Goal: Information Seeking & Learning: Find specific fact

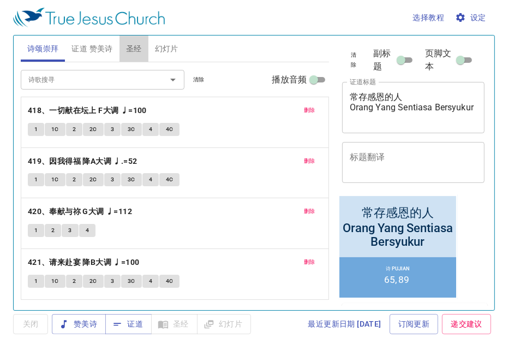
click at [133, 50] on span "圣经" at bounding box center [134, 49] width 16 height 14
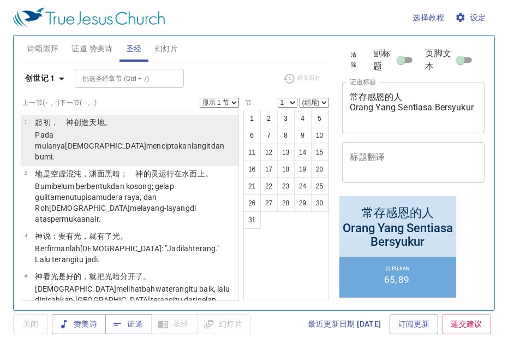
click at [46, 123] on p "﻿起初 ，　[DEMOGRAPHIC_DATA] 创造 天 地 。" at bounding box center [135, 122] width 200 height 11
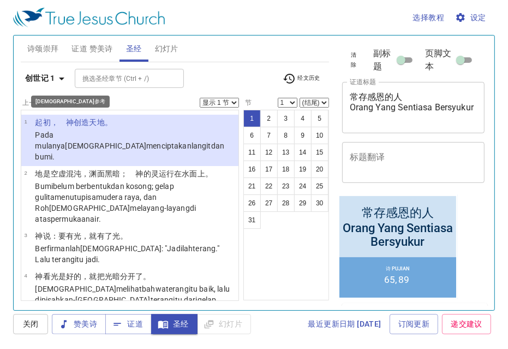
click at [57, 78] on icon "button" at bounding box center [61, 78] width 13 height 13
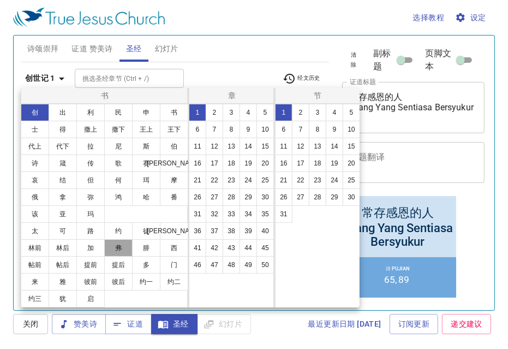
click at [118, 248] on button "弗" at bounding box center [118, 247] width 28 height 17
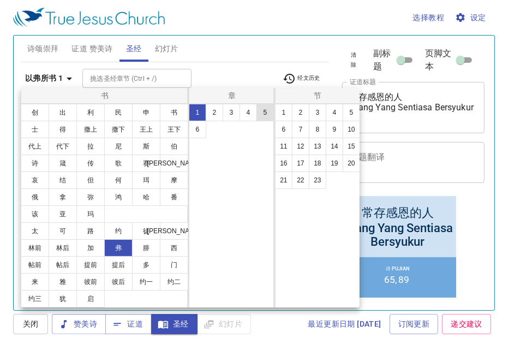
click at [263, 115] on button "5" at bounding box center [265, 112] width 17 height 17
click at [303, 112] on button "2" at bounding box center [300, 112] width 17 height 17
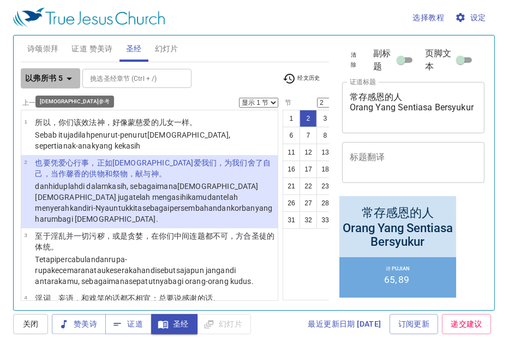
click at [70, 82] on icon "button" at bounding box center [69, 78] width 13 height 13
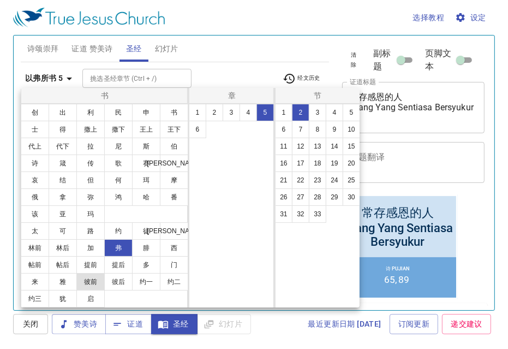
click at [86, 279] on button "彼前" at bounding box center [90, 281] width 28 height 17
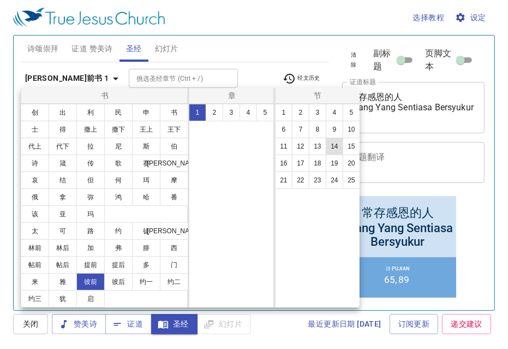
click at [340, 144] on button "14" at bounding box center [334, 146] width 17 height 17
select select "14"
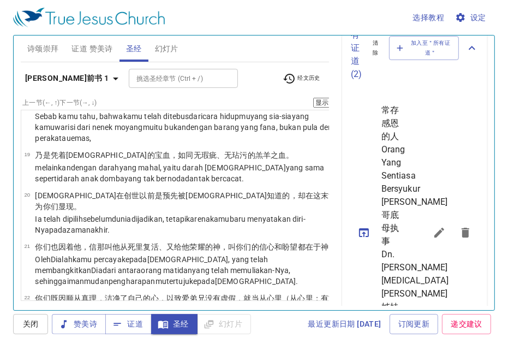
scroll to position [382, 0]
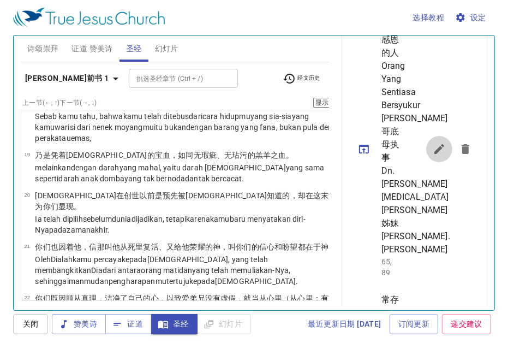
click at [433, 156] on icon "sermon lineup list" at bounding box center [439, 148] width 13 height 13
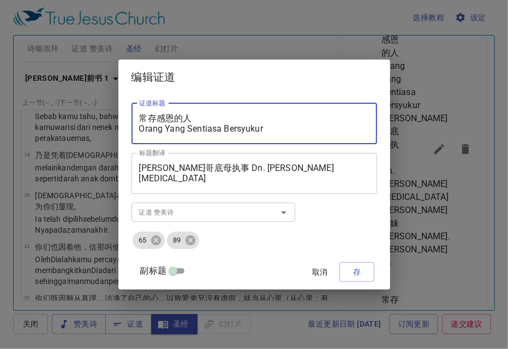
click at [196, 116] on textarea "常存感恩的人 Orang Yang Sentiasa Bersyukur" at bounding box center [254, 123] width 230 height 21
click at [201, 130] on textarea "常存感恩的人 Orang Yang Sentiasa Bersyukur" at bounding box center [254, 123] width 230 height 21
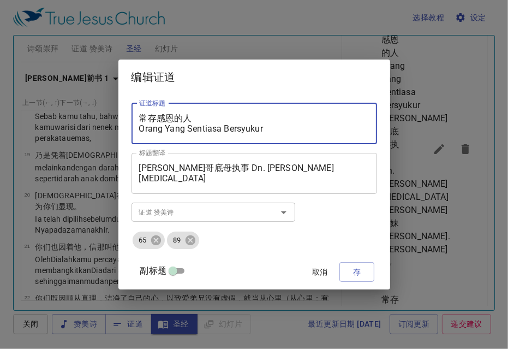
click at [201, 130] on textarea "常存感恩的人 Orang Yang Sentiasa Bersyukur" at bounding box center [254, 123] width 230 height 21
click at [186, 116] on textarea "常存感恩的人 Anak-Anak Bagi Bapa Di Syurga" at bounding box center [254, 123] width 230 height 21
type textarea "[DEMOGRAPHIC_DATA]父的儿女们 Anak-Anak Bagi Bapa Di Syurga"
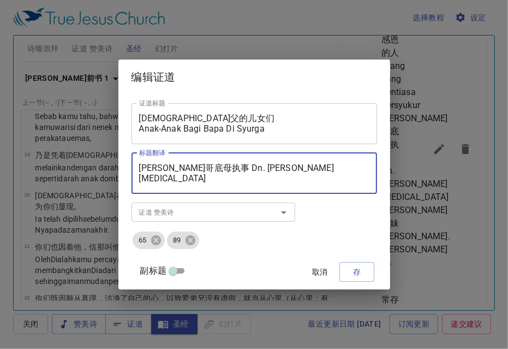
drag, startPoint x: 210, startPoint y: 168, endPoint x: 152, endPoint y: 165, distance: 58.4
click at [152, 165] on textarea "[PERSON_NAME]哥底母执事 Dn. [PERSON_NAME][MEDICAL_DATA] [PERSON_NAME]姊妹 [PERSON_NAME…" at bounding box center [254, 173] width 230 height 21
drag, startPoint x: 198, startPoint y: 166, endPoint x: 288, endPoint y: 173, distance: 90.8
click at [288, 173] on textarea "张[PERSON_NAME]传道 Dn. [PERSON_NAME][MEDICAL_DATA] [PERSON_NAME]姊妹 [PERSON_NAME].…" at bounding box center [254, 173] width 230 height 21
type textarea "张[PERSON_NAME]传道 Pdt. [PERSON_NAME]姊妹 [PERSON_NAME]. [PERSON_NAME]"
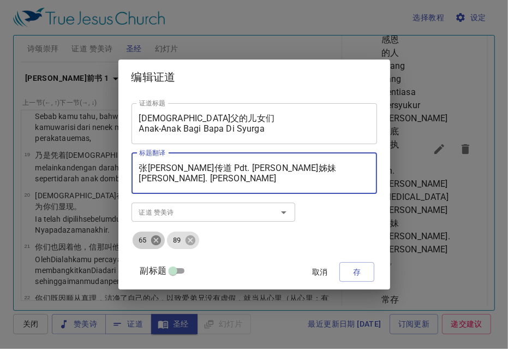
click at [162, 242] on icon at bounding box center [156, 240] width 12 height 12
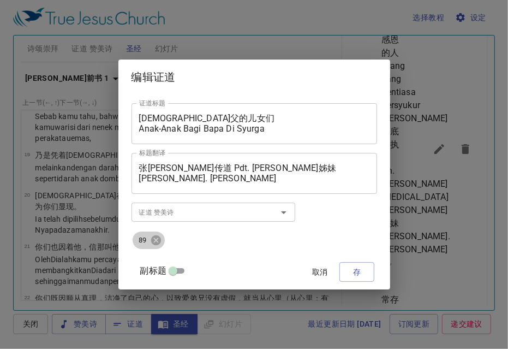
click at [162, 242] on icon at bounding box center [156, 240] width 12 height 12
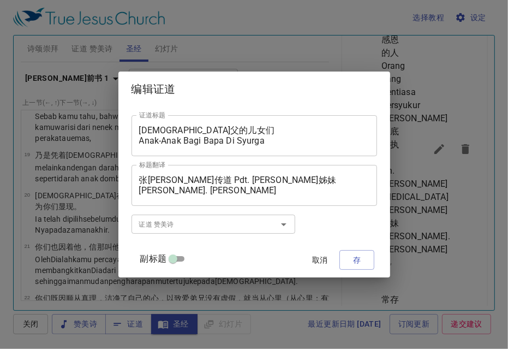
click at [176, 228] on input "证道 赞美诗" at bounding box center [197, 224] width 125 height 13
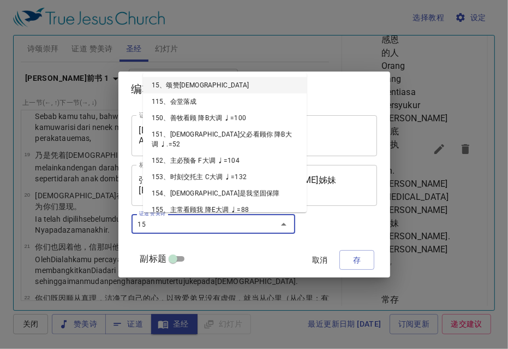
type input "150"
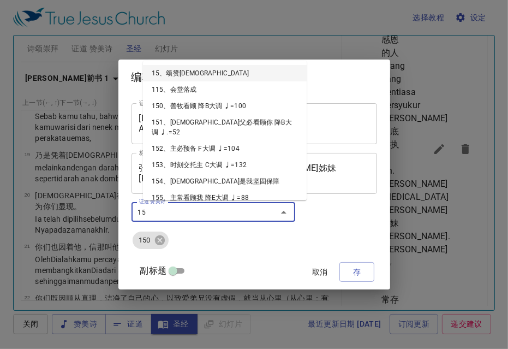
type input "151"
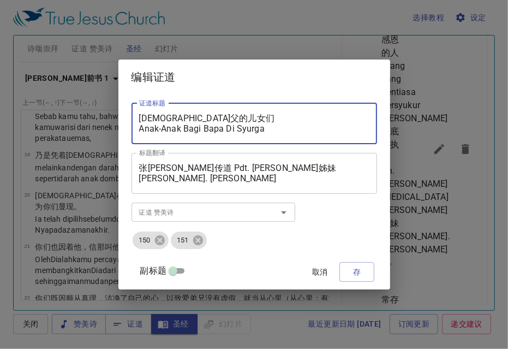
click at [174, 124] on textarea "[DEMOGRAPHIC_DATA]父的儿女们 Anak-Anak Bagi Bapa Di Syurga" at bounding box center [254, 123] width 230 height 21
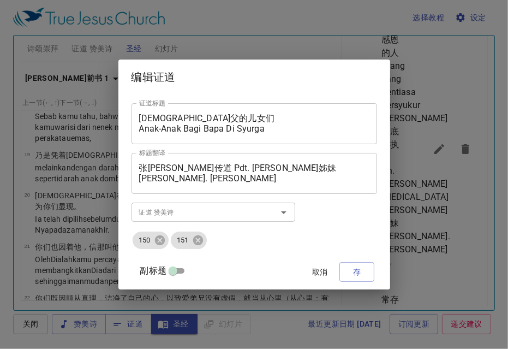
click at [366, 270] on div "证道标题 [DEMOGRAPHIC_DATA]父的儿女们 Anak-Anak Bagi Bapa Di Syurga 证道标题 标题翻译 张[PERSON_N…" at bounding box center [254, 191] width 272 height 195
click at [351, 269] on span "存" at bounding box center [356, 272] width 17 height 14
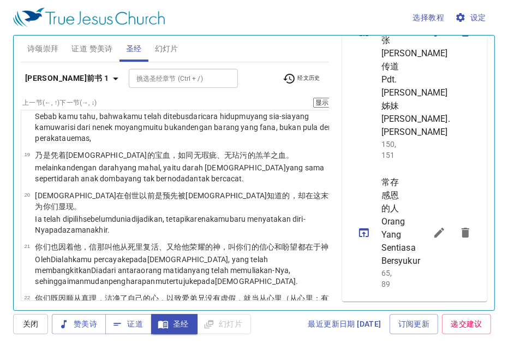
scroll to position [546, 0]
click at [363, 38] on icon "sermon lineup list" at bounding box center [364, 31] width 13 height 13
click at [433, 226] on icon "sermon lineup list" at bounding box center [439, 232] width 13 height 13
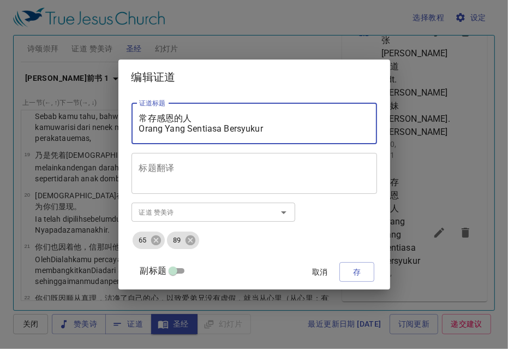
click at [187, 126] on textarea "常存感恩的人 Orang Yang Sentiasa Bersyukur" at bounding box center [254, 123] width 230 height 21
paste textarea "父的儿女们 Anak-Anak Bagi Bapa Di Syurga"
type textarea "[DEMOGRAPHIC_DATA]父的儿女们 Anak-Anak Bagi Bapa Di Syurga"
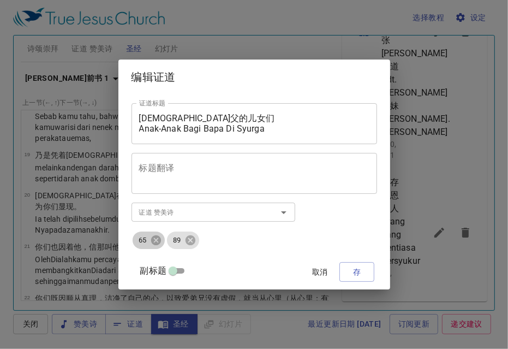
click at [146, 241] on span "65" at bounding box center [143, 240] width 21 height 10
click at [160, 244] on icon at bounding box center [156, 240] width 10 height 10
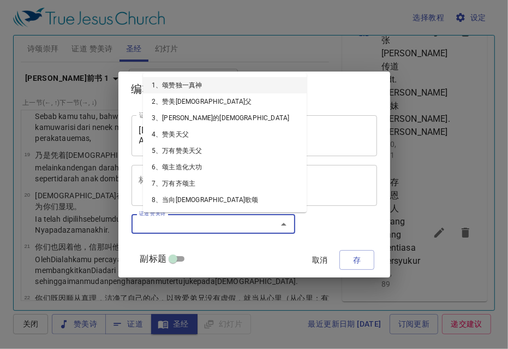
click at [166, 227] on input "证道 赞美诗" at bounding box center [197, 224] width 125 height 13
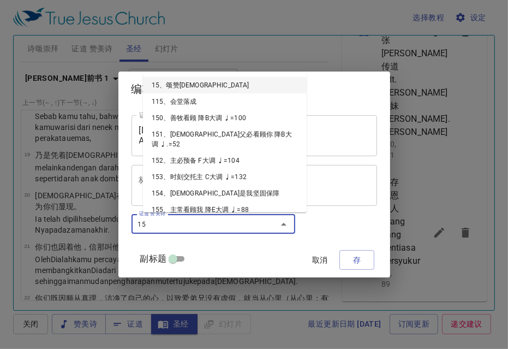
type input "150"
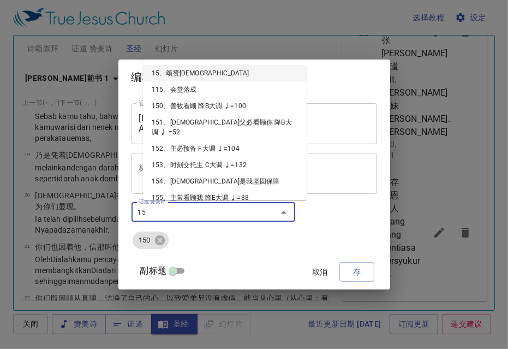
type input "151"
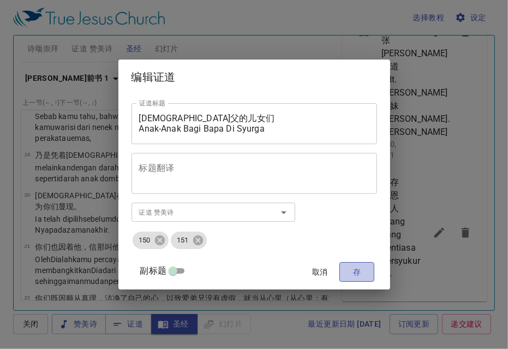
click at [352, 270] on span "存" at bounding box center [356, 272] width 17 height 14
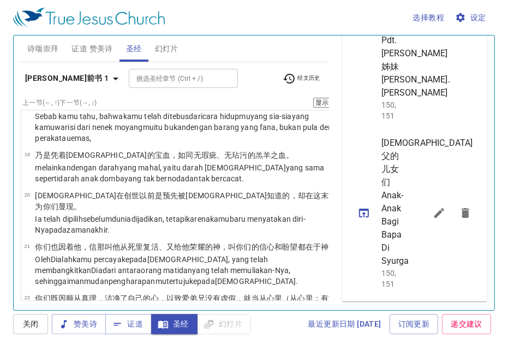
click at [362, 217] on icon "sermon lineup list" at bounding box center [364, 212] width 10 height 9
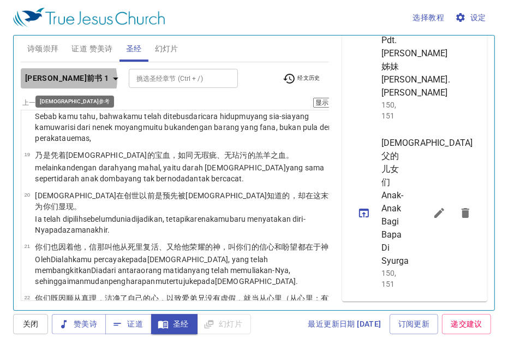
click at [109, 79] on icon "button" at bounding box center [115, 78] width 13 height 13
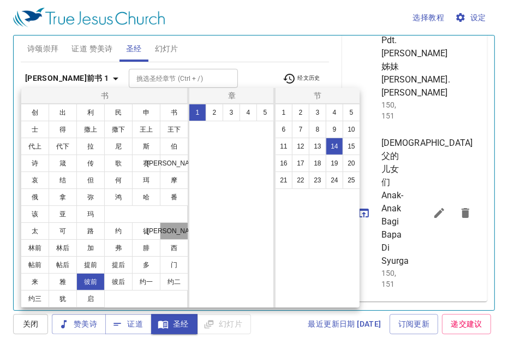
click at [169, 231] on button "[PERSON_NAME]" at bounding box center [174, 230] width 28 height 17
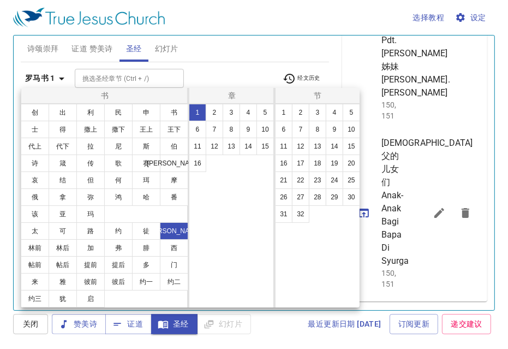
scroll to position [0, 0]
click at [260, 115] on button "5" at bounding box center [265, 112] width 17 height 17
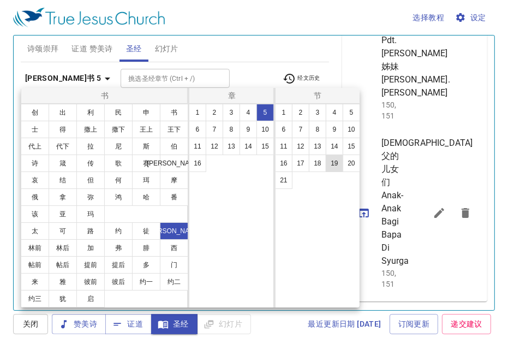
click at [337, 159] on button "19" at bounding box center [334, 162] width 17 height 17
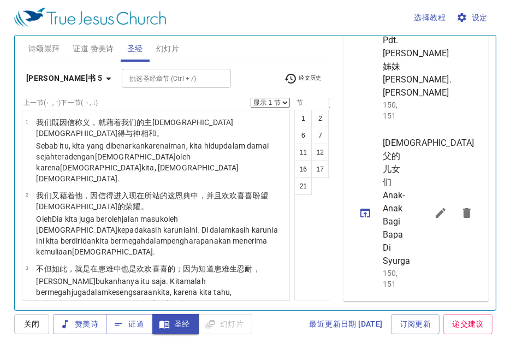
scroll to position [1197, 0]
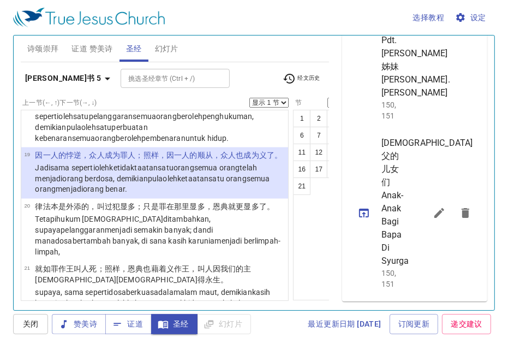
click at [469, 161] on li "[DEMOGRAPHIC_DATA]父的儿女们 Anak-Anak Bagi Bapa Di Syurga 150, 151" at bounding box center [414, 213] width 145 height 168
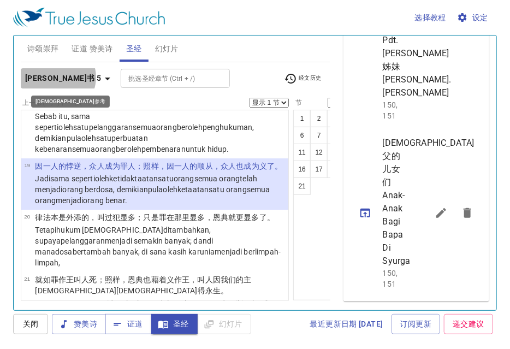
click at [101, 77] on icon "button" at bounding box center [107, 78] width 13 height 13
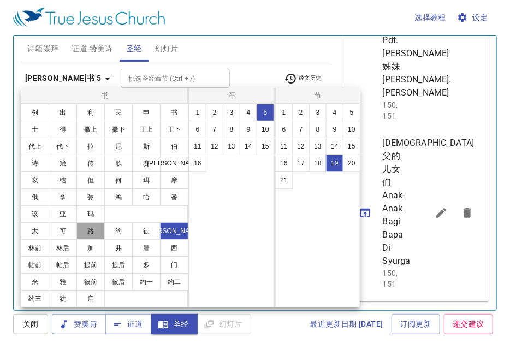
click at [92, 231] on button "路" at bounding box center [90, 230] width 28 height 17
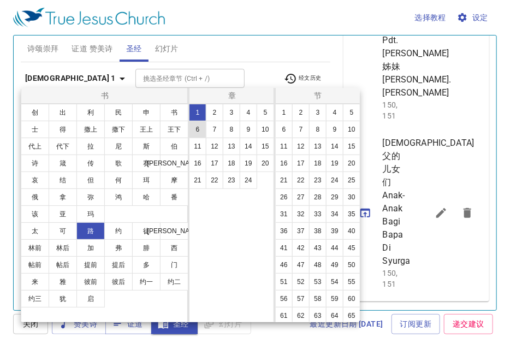
scroll to position [0, 0]
click at [198, 109] on button "1" at bounding box center [197, 112] width 17 height 17
click at [292, 172] on button "17" at bounding box center [300, 162] width 17 height 17
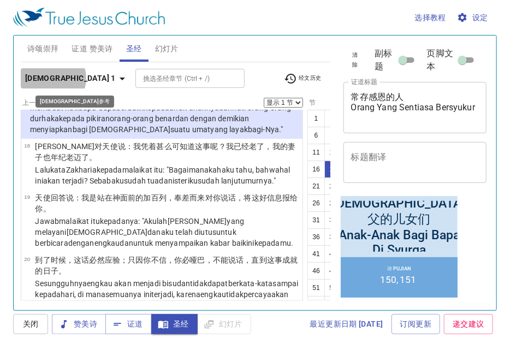
click at [52, 78] on b "[DEMOGRAPHIC_DATA] 1" at bounding box center [70, 79] width 91 height 14
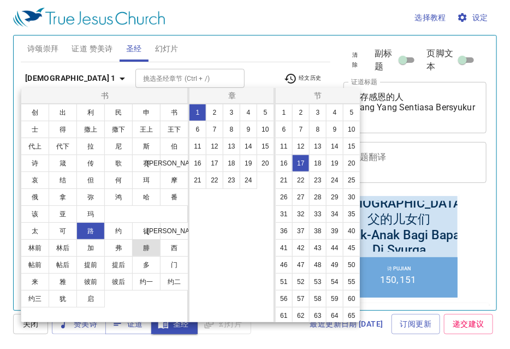
click at [144, 248] on button "腓" at bounding box center [146, 247] width 28 height 17
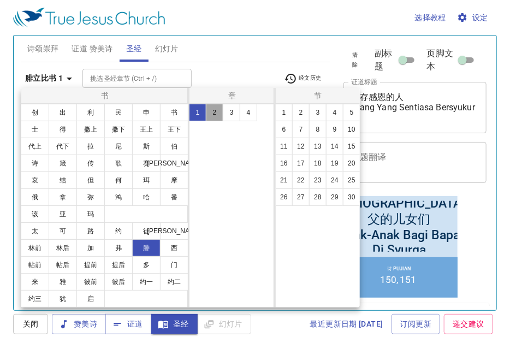
click at [221, 113] on button "2" at bounding box center [214, 112] width 17 height 17
click at [285, 128] on button "6" at bounding box center [283, 129] width 17 height 17
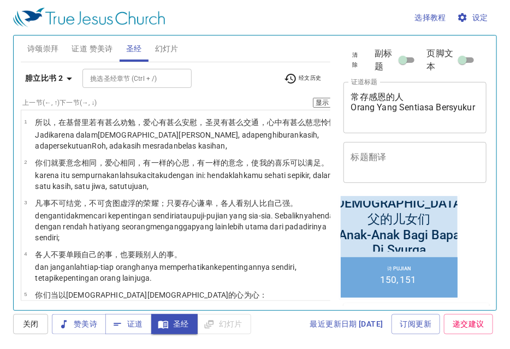
scroll to position [235, 0]
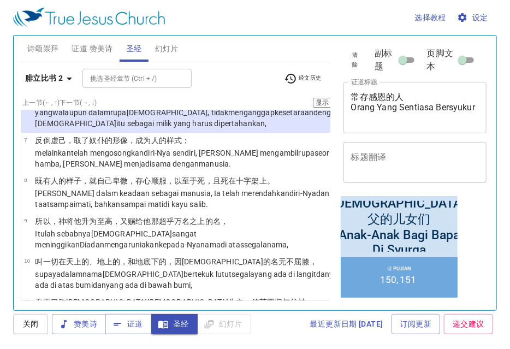
click at [407, 140] on button "9" at bounding box center [415, 135] width 17 height 17
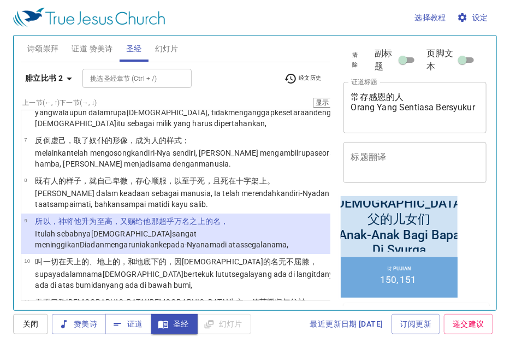
scroll to position [395, 0]
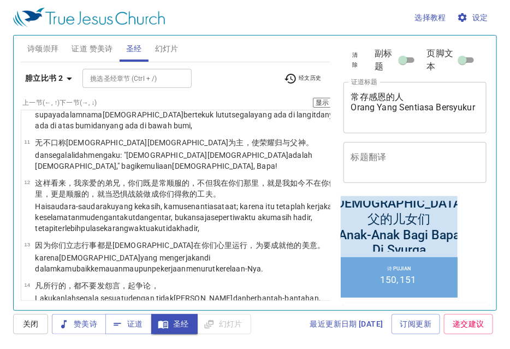
click at [390, 136] on button "8" at bounding box center [398, 135] width 17 height 17
click at [424, 117] on button "5" at bounding box center [432, 118] width 17 height 17
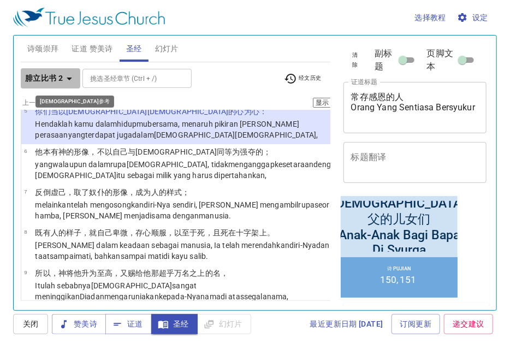
click at [70, 74] on icon "button" at bounding box center [69, 78] width 13 height 13
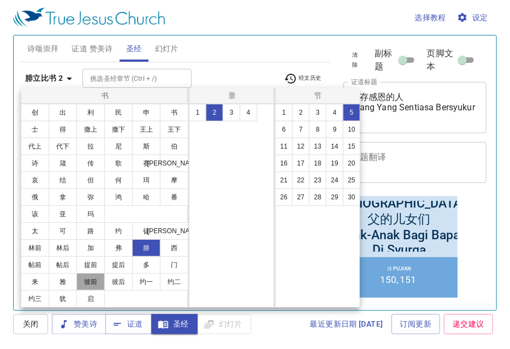
click at [81, 281] on button "彼前" at bounding box center [90, 281] width 28 height 17
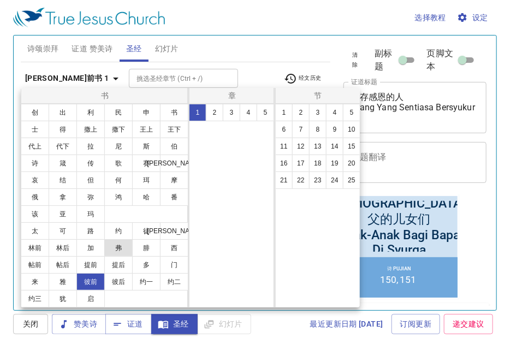
scroll to position [0, 0]
click at [336, 145] on button "14" at bounding box center [334, 146] width 17 height 17
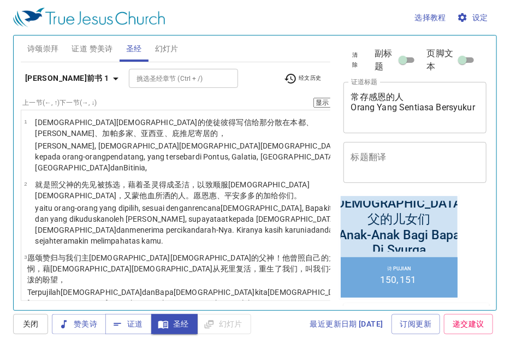
scroll to position [979, 0]
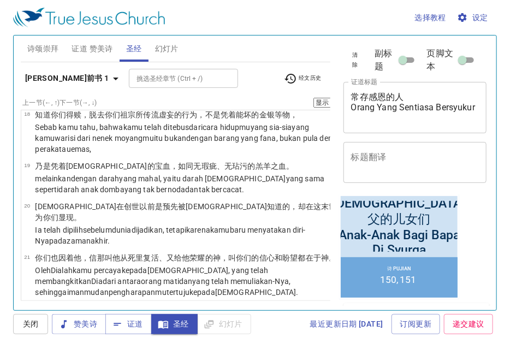
click at [374, 191] on button "22" at bounding box center [382, 185] width 17 height 17
select select "22"
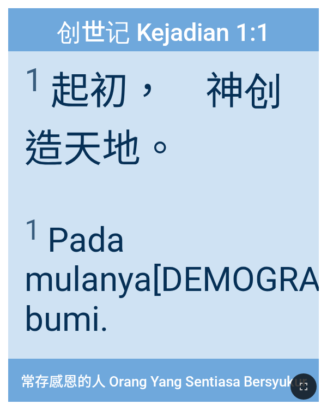
click at [7, 163] on div "创世记 Kejadian 1:1 创世记 Kejadian 1:1 1 ﻿起初 ，　神 创造 天 地 。 1 ﻿起初 ，　神 创造 天 地 。 1 Pada …" at bounding box center [163, 205] width 327 height 410
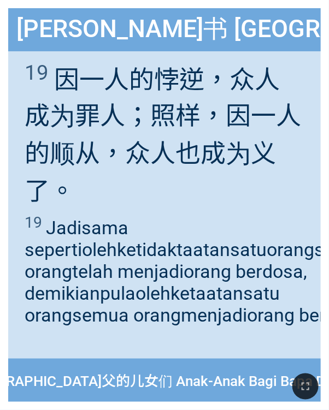
click at [16, 184] on div "19 因 一 人的 悖逆 ，众人 成为 罪人 ；照样 ，因 一人的 顺从 ，众人 也成为 义 了。" at bounding box center [164, 127] width 312 height 153
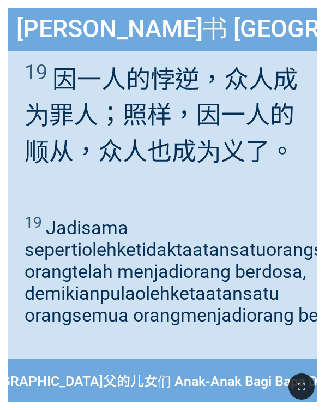
click at [47, 209] on div "19 Jadi sama seperti oleh ketidaktaatan satu orang semua orang telah menjadi or…" at bounding box center [162, 281] width 309 height 153
